Goal: Task Accomplishment & Management: Manage account settings

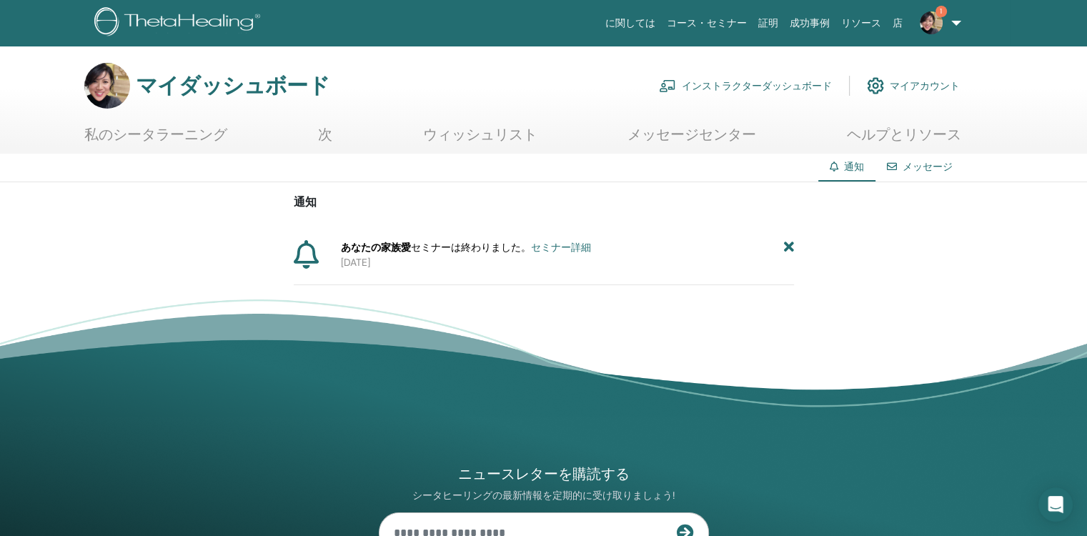
click at [788, 247] on icon at bounding box center [789, 247] width 10 height 15
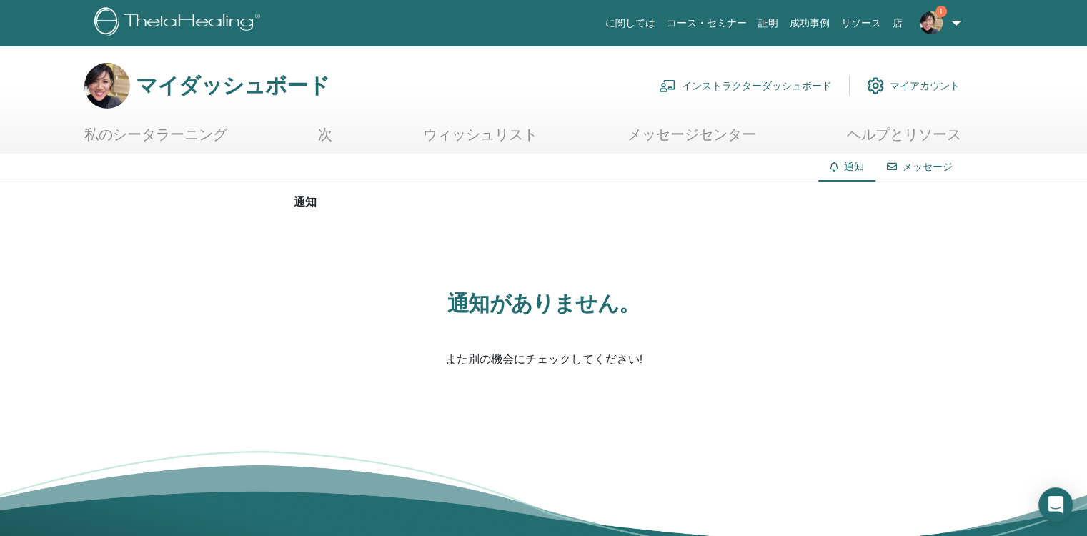
click at [763, 84] on font "インストラクターダッシュボード" at bounding box center [757, 85] width 150 height 13
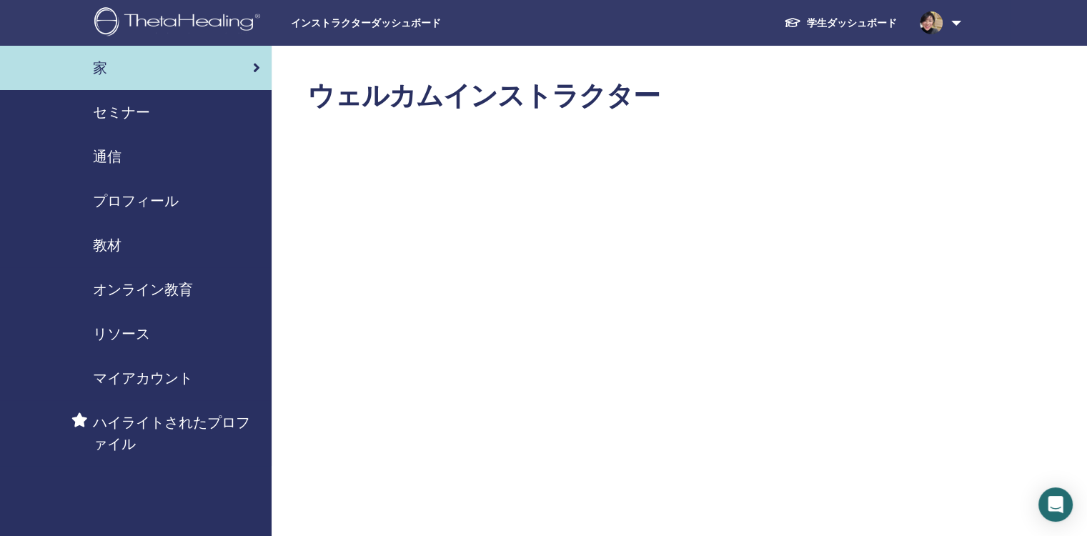
click at [122, 107] on span "セミナー" at bounding box center [121, 112] width 57 height 21
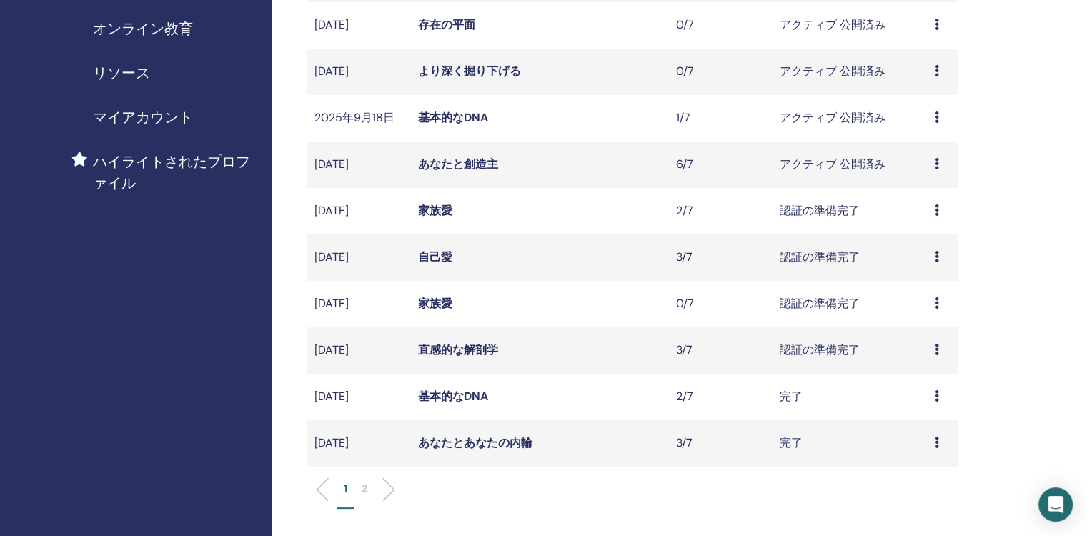
scroll to position [286, 0]
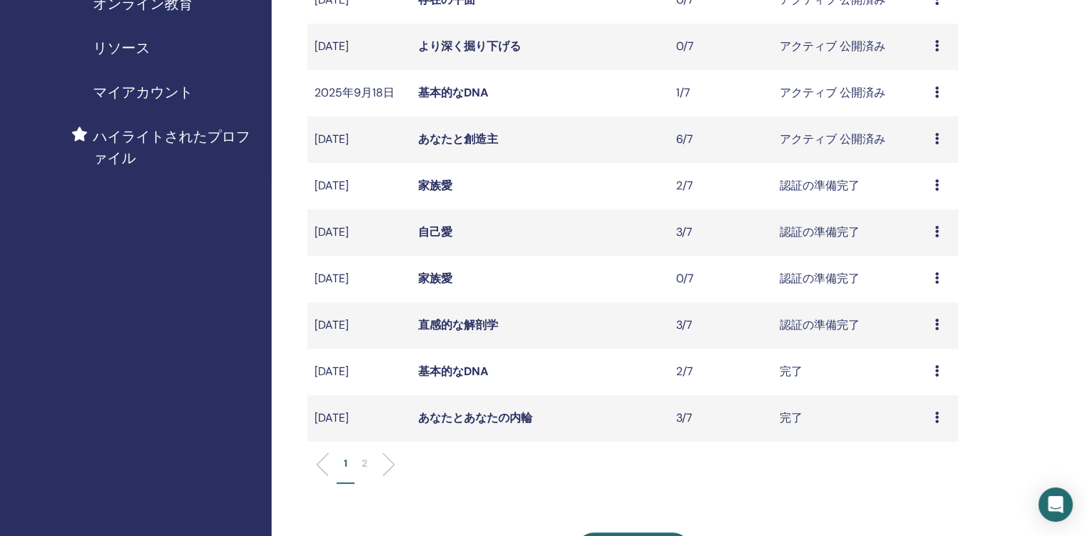
click at [938, 182] on icon at bounding box center [937, 184] width 4 height 11
click at [927, 237] on link "Attendees" at bounding box center [928, 237] width 54 height 15
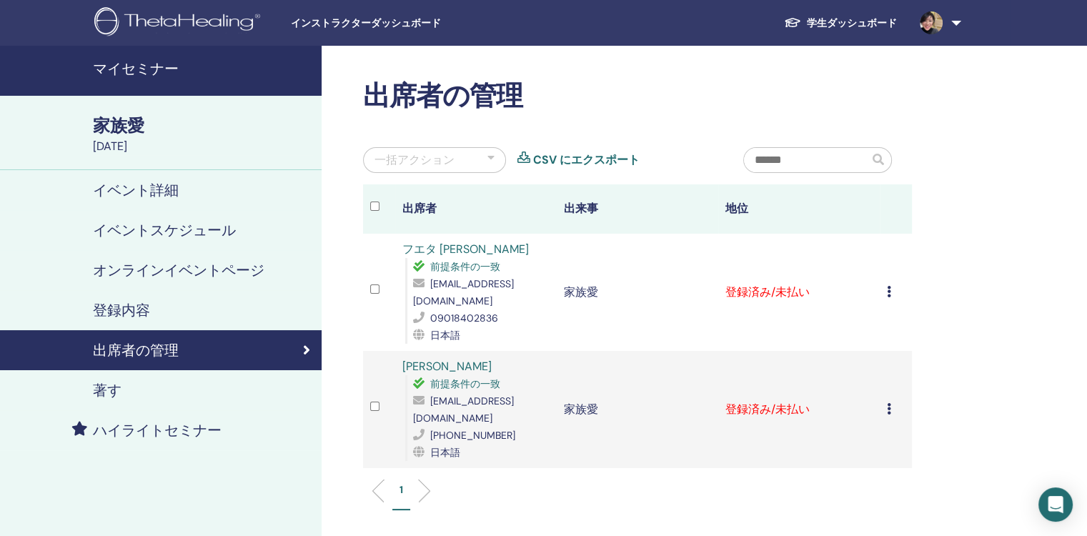
click at [889, 403] on icon at bounding box center [889, 408] width 4 height 11
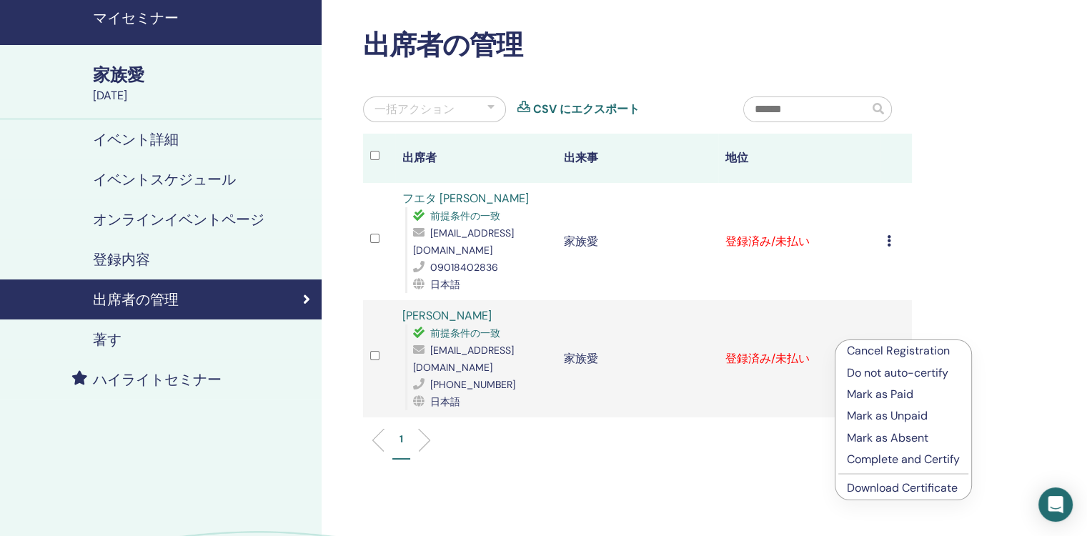
scroll to position [143, 0]
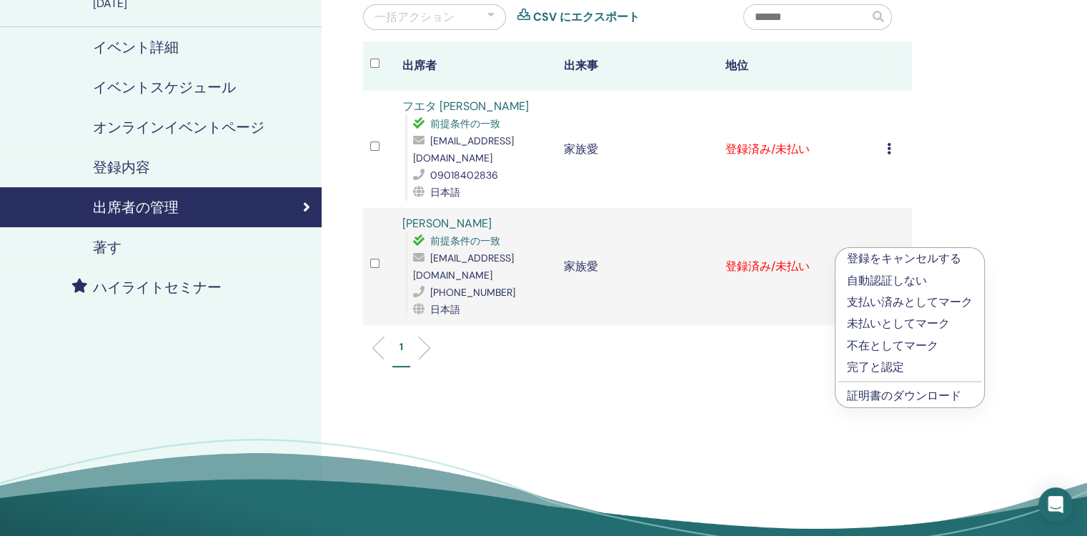
click at [879, 398] on link "証明書のダウンロード" at bounding box center [904, 395] width 114 height 15
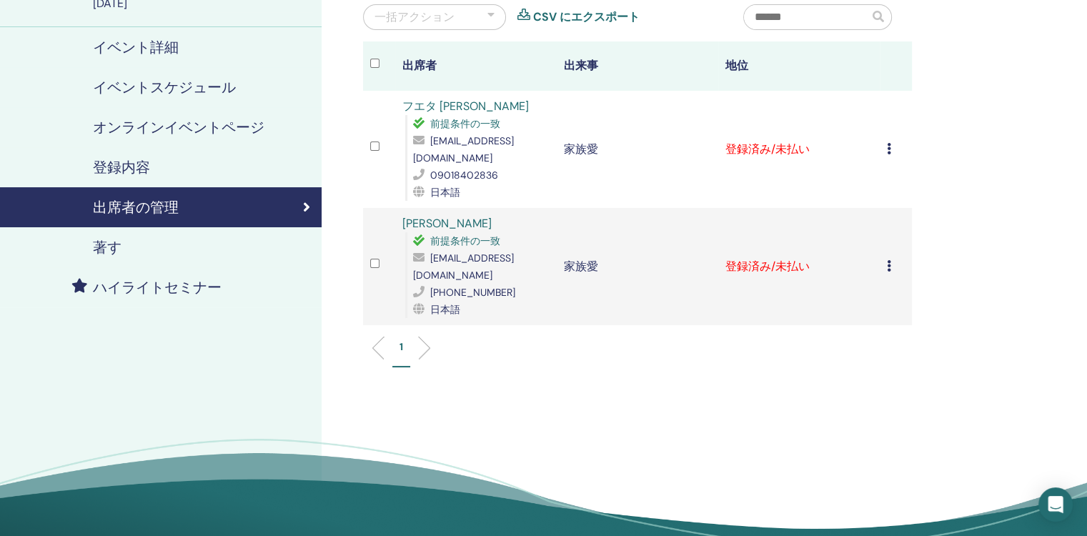
click at [889, 144] on icon at bounding box center [889, 148] width 4 height 11
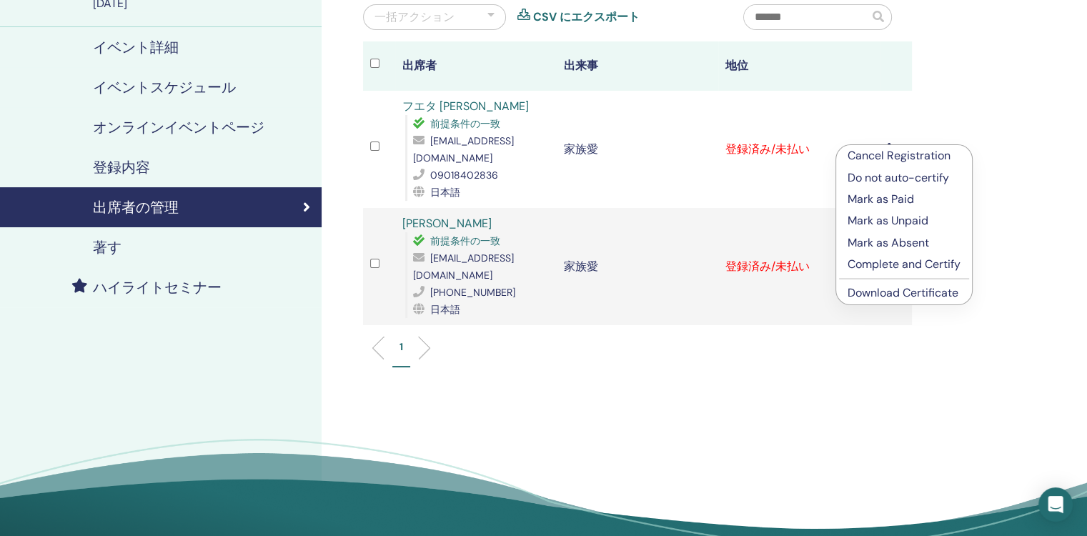
click at [892, 295] on link "Download Certificate" at bounding box center [903, 292] width 111 height 15
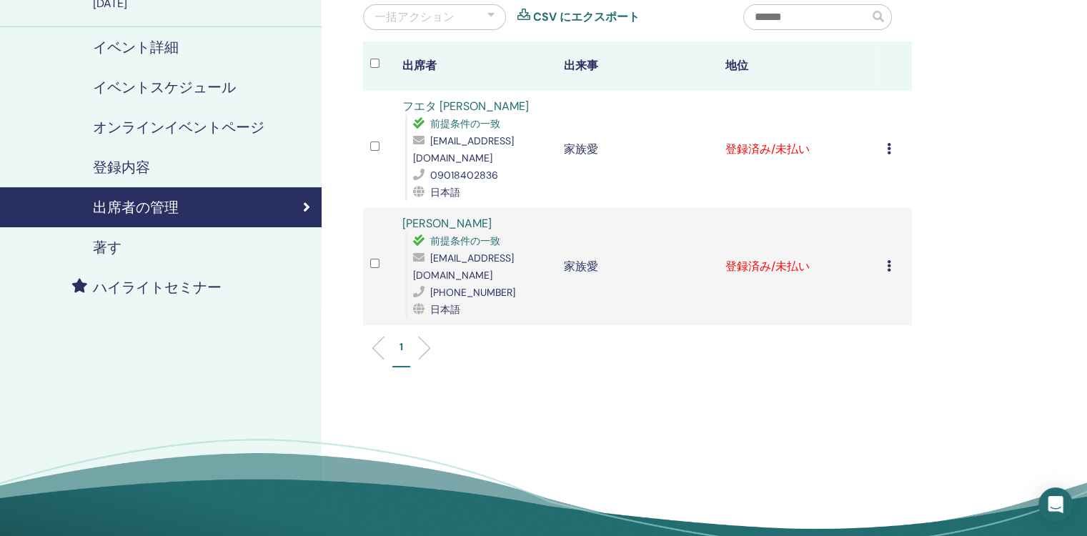
click at [889, 143] on icon at bounding box center [889, 148] width 4 height 11
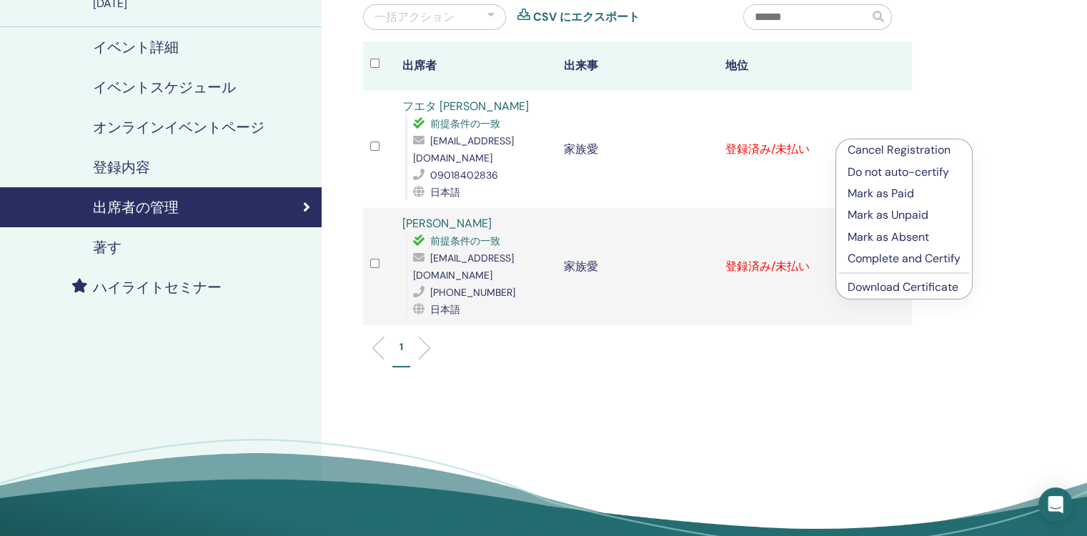
click at [922, 257] on p "Complete and Certify" at bounding box center [904, 258] width 113 height 17
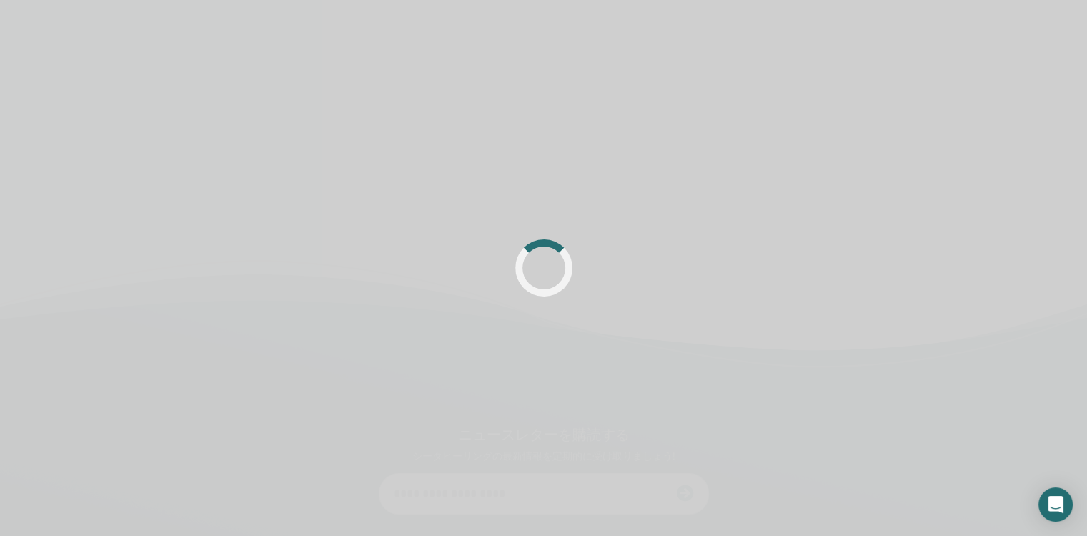
scroll to position [143, 0]
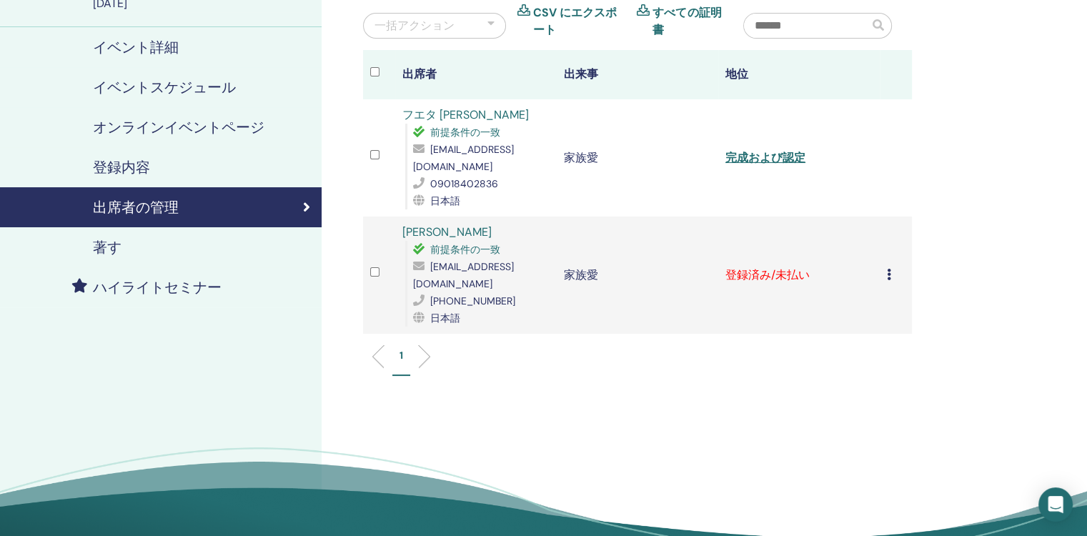
click at [887, 269] on icon at bounding box center [889, 274] width 4 height 11
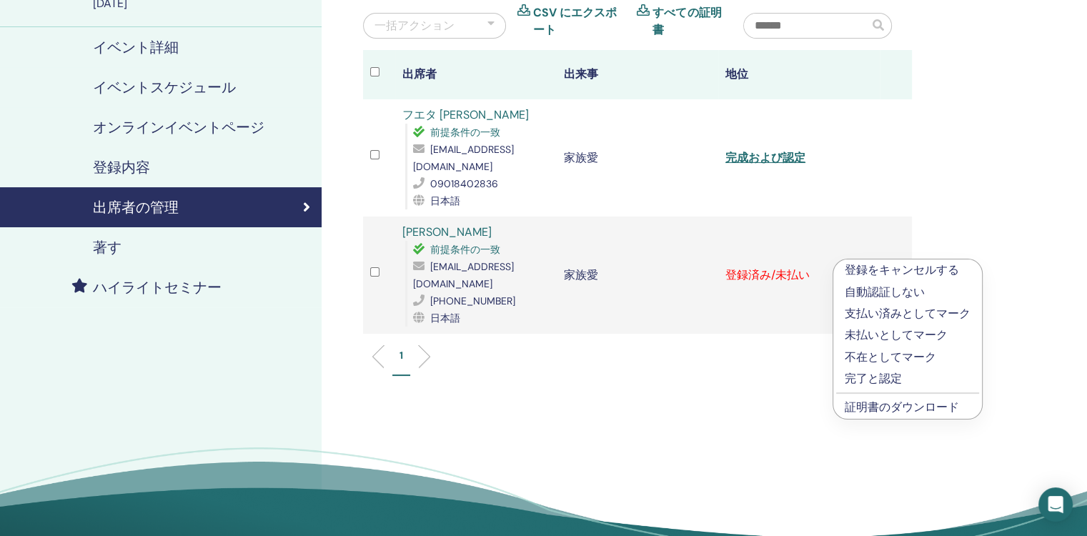
click at [882, 375] on p "完了と認定" at bounding box center [908, 378] width 126 height 17
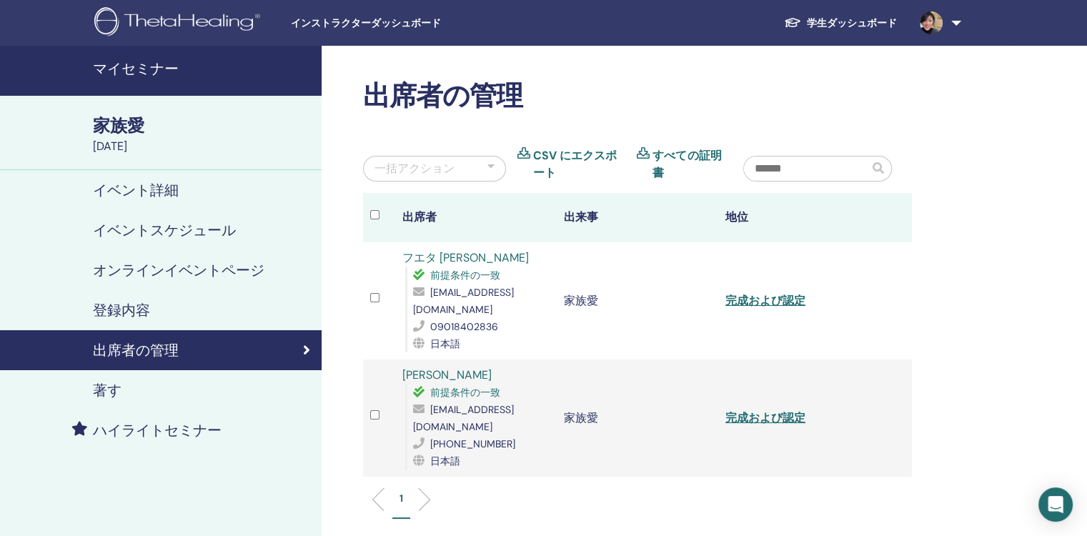
click at [172, 64] on h4 "マイセミナー" at bounding box center [203, 68] width 220 height 17
